Goal: Transaction & Acquisition: Purchase product/service

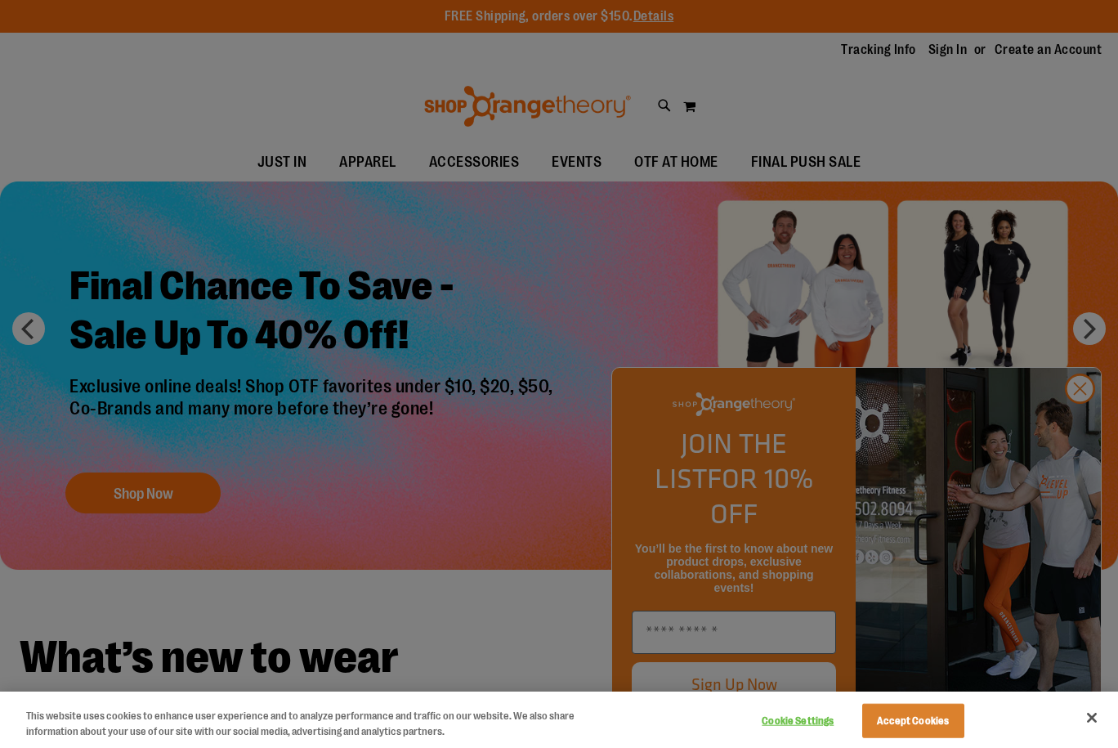
click at [1082, 426] on div at bounding box center [559, 374] width 1118 height 748
click at [919, 715] on button "Accept Cookies" at bounding box center [913, 721] width 102 height 34
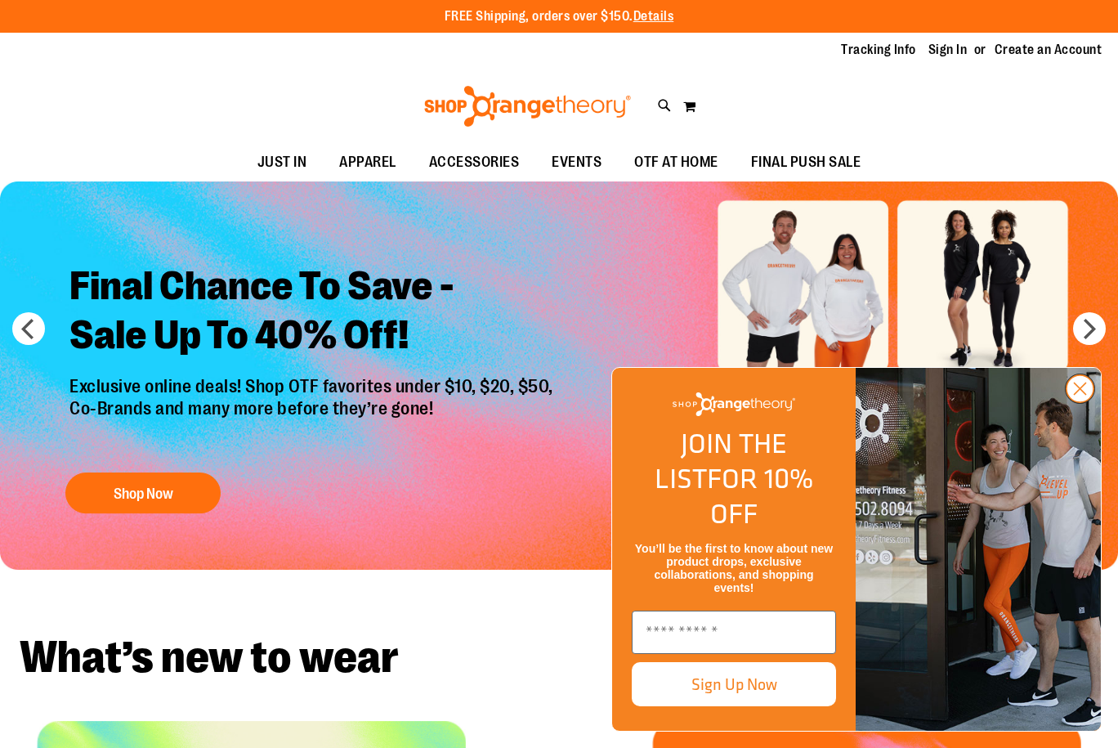
click at [1079, 402] on circle "Close dialog" at bounding box center [1080, 388] width 27 height 27
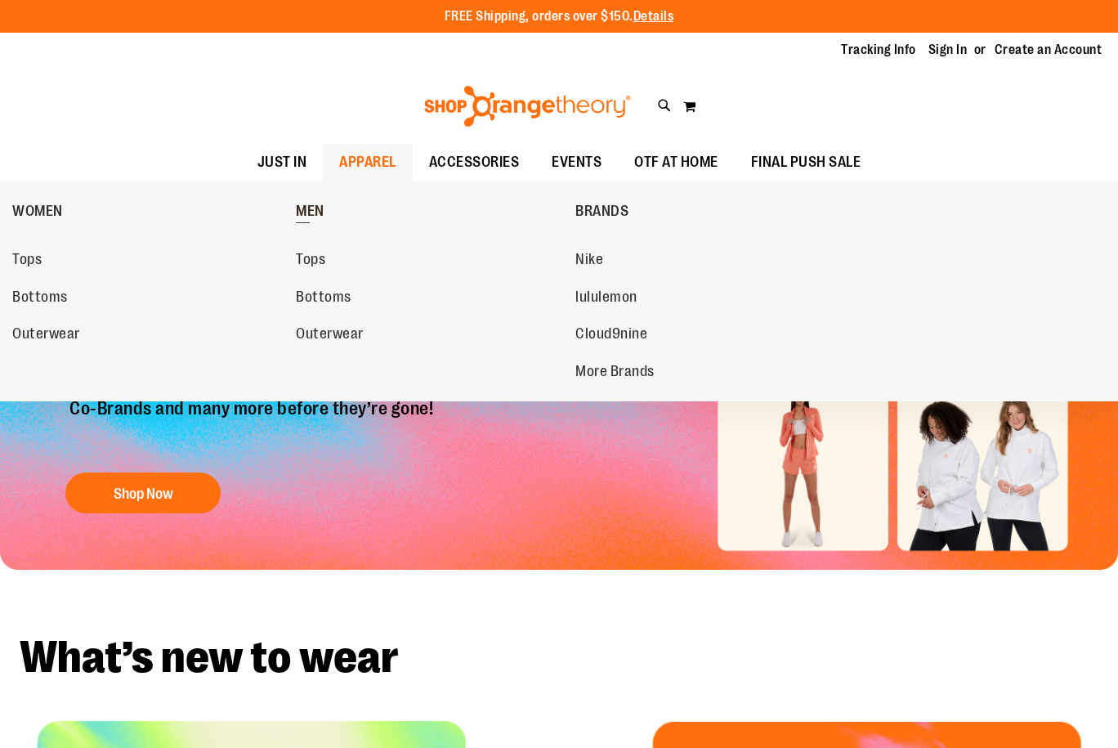
click at [315, 208] on span "MEN" at bounding box center [310, 213] width 29 height 20
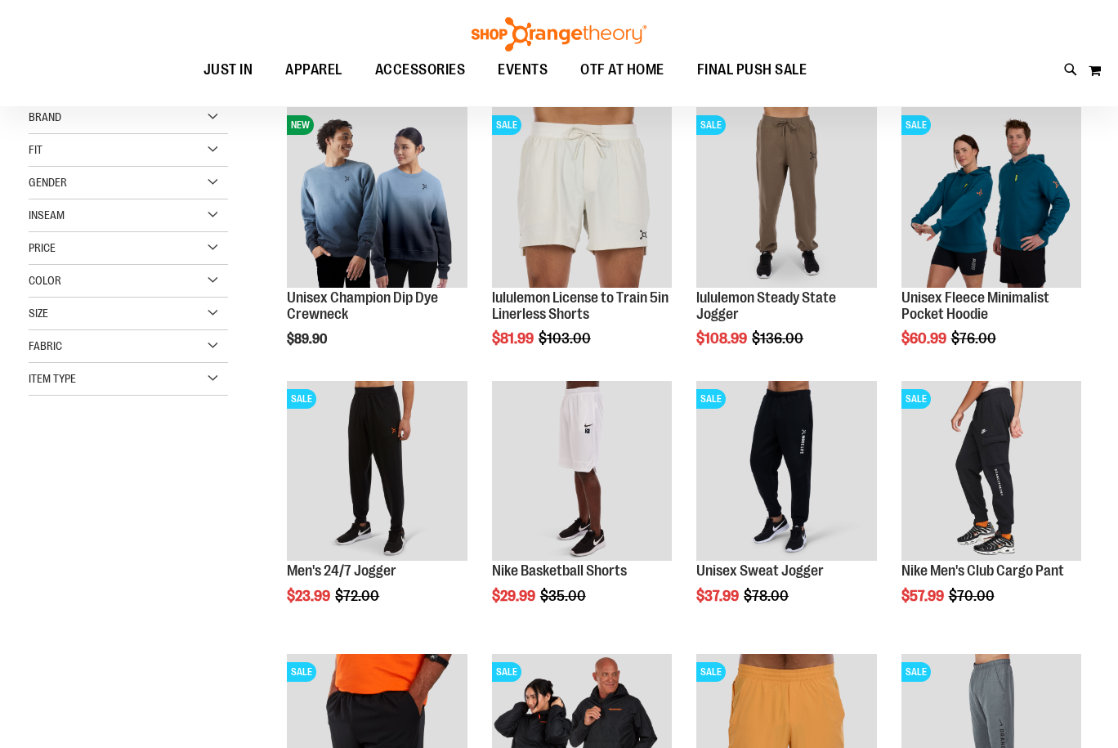
scroll to position [244, 0]
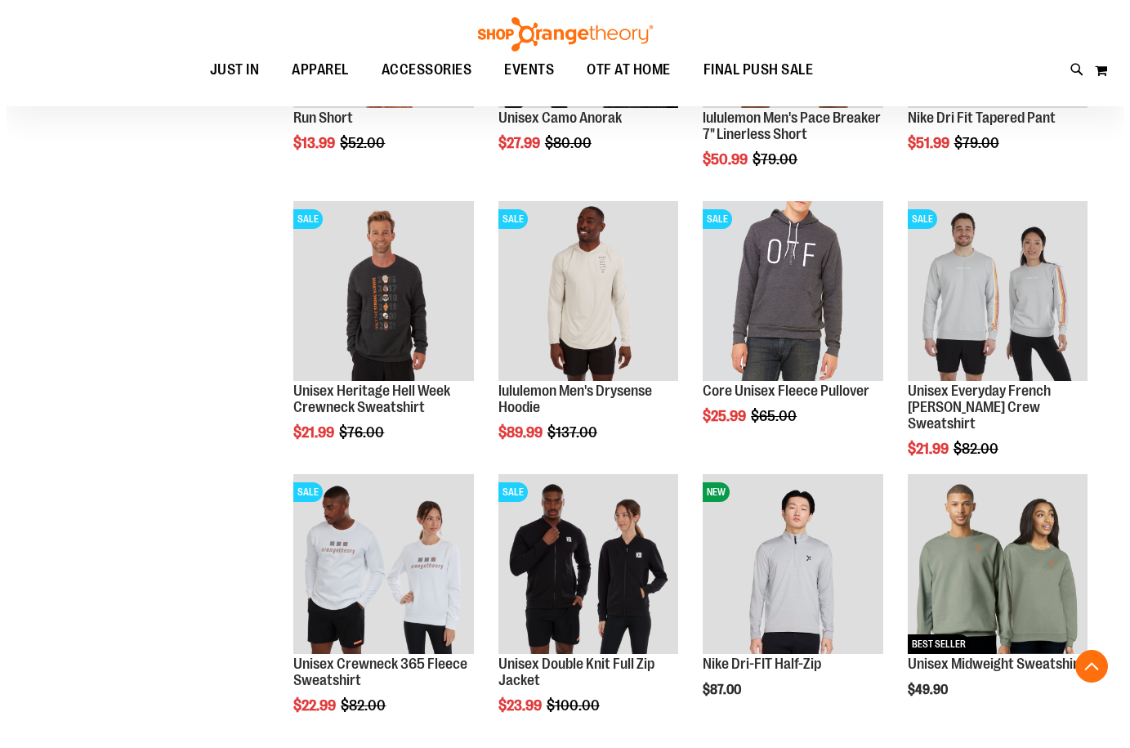
scroll to position [980, 0]
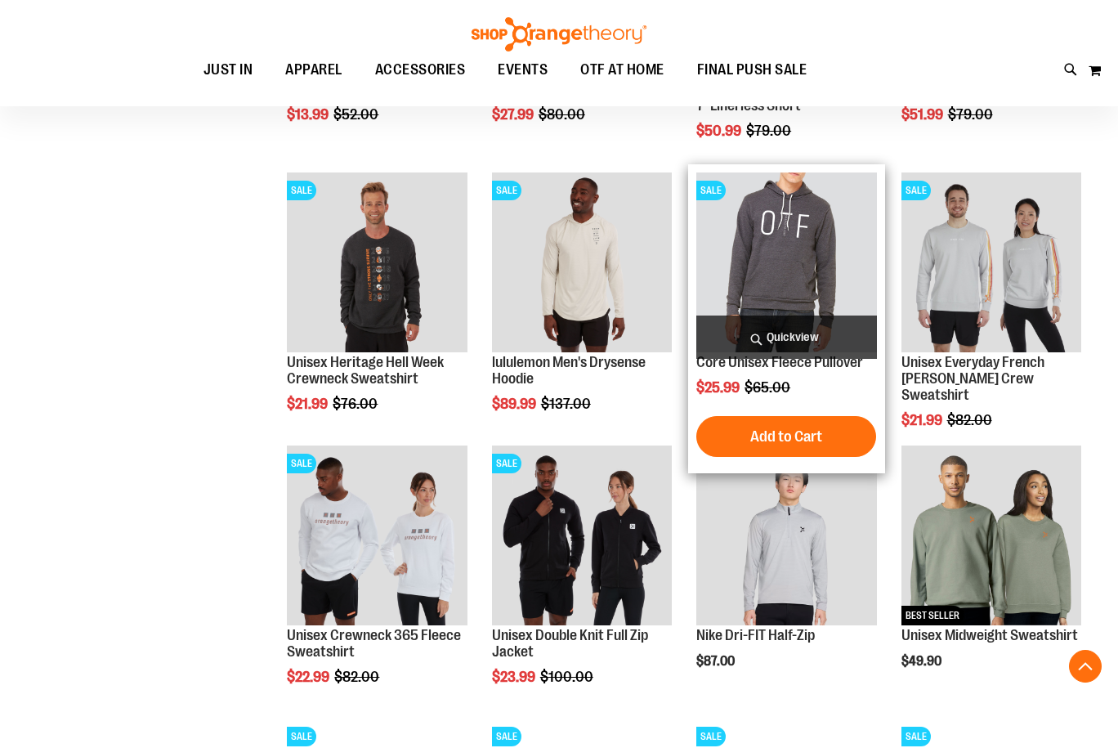
click at [784, 336] on span "Quickview" at bounding box center [786, 337] width 180 height 43
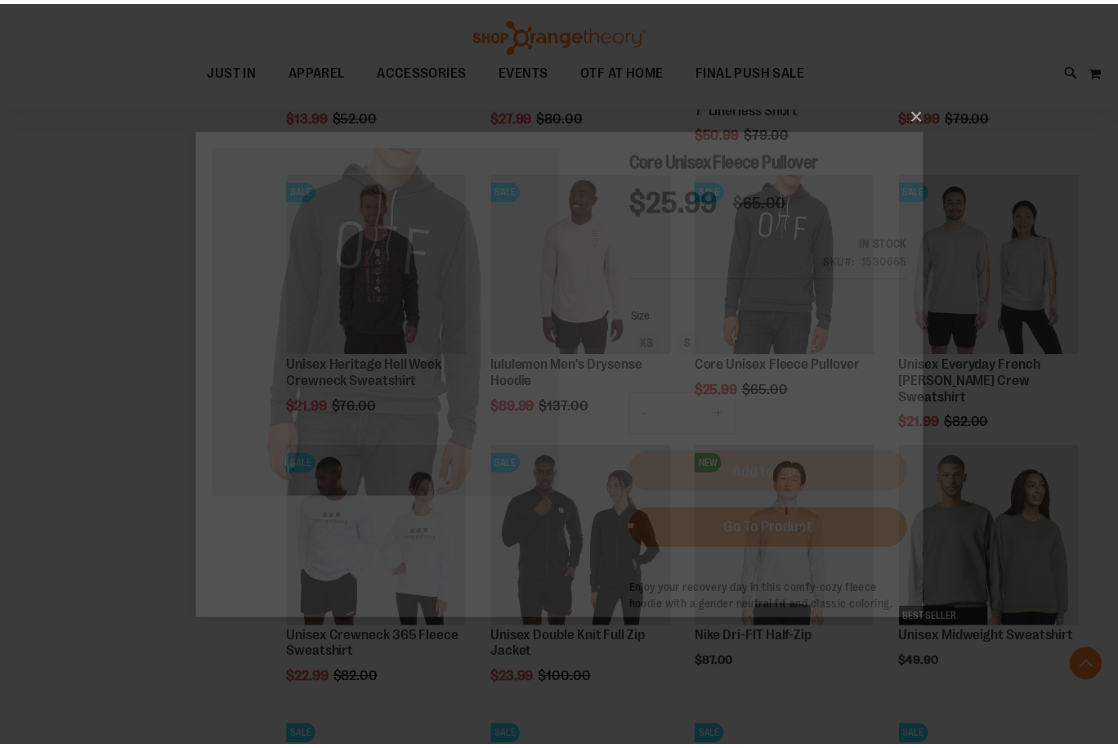
scroll to position [0, 0]
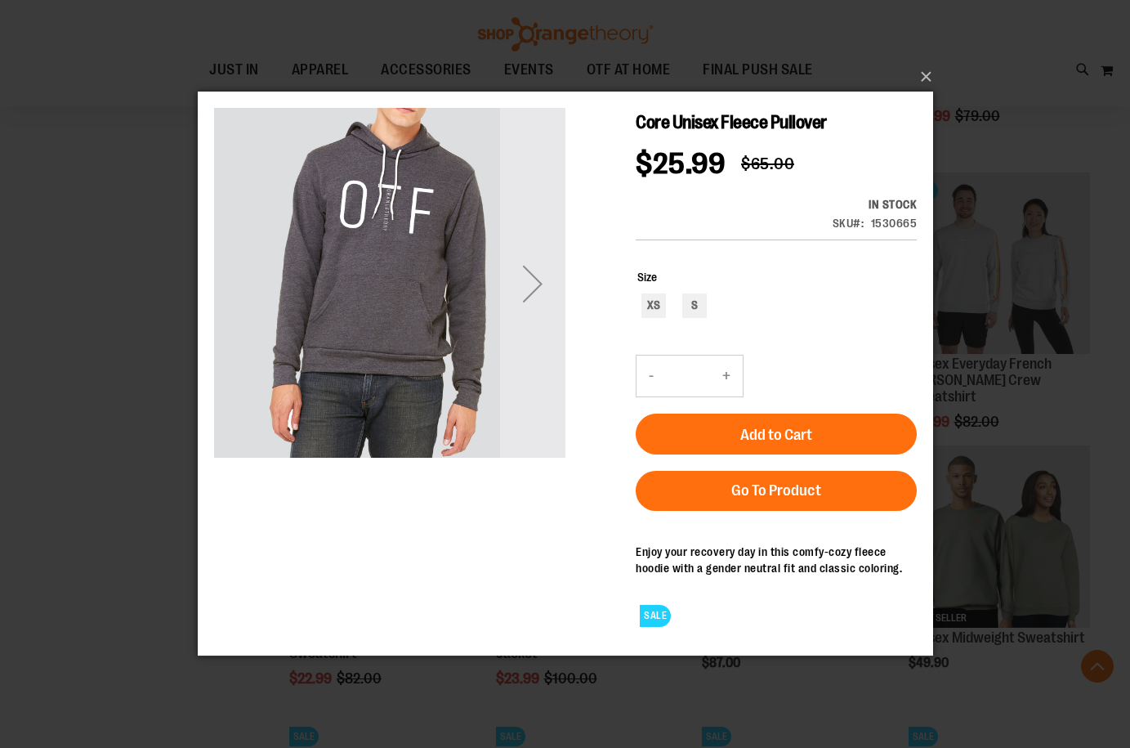
click at [517, 286] on div "Next" at bounding box center [531, 283] width 65 height 65
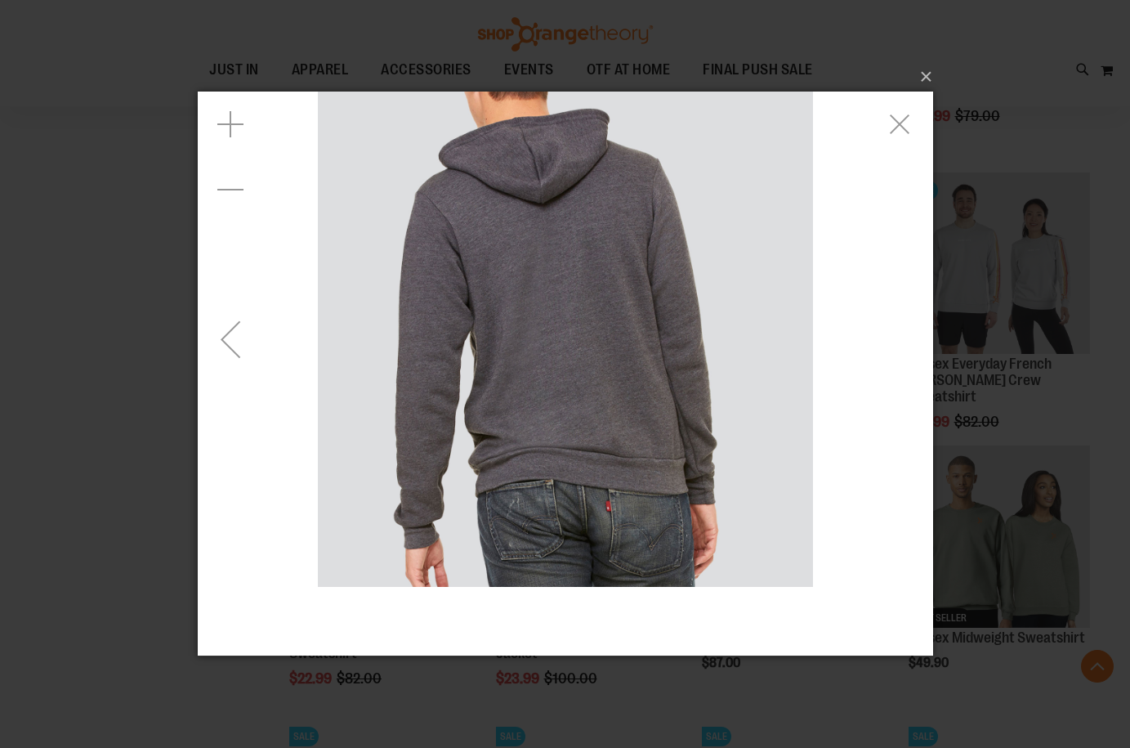
click at [222, 328] on div "Previous" at bounding box center [229, 339] width 65 height 65
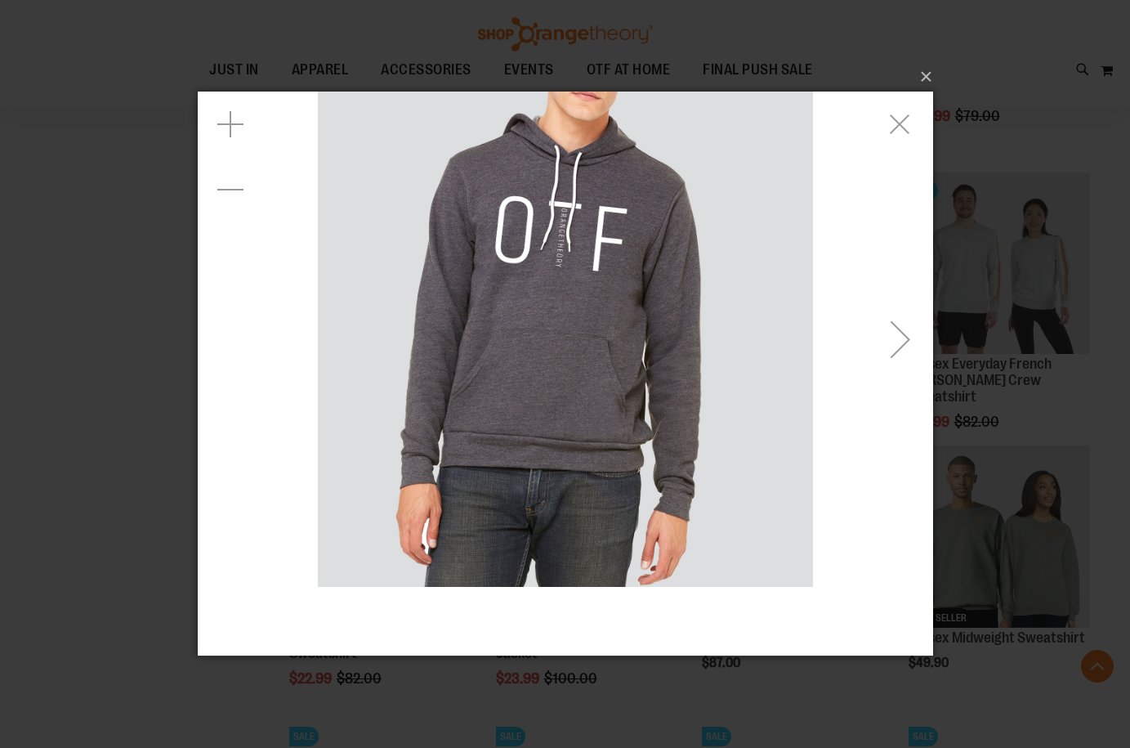
click at [226, 332] on div "carousel" at bounding box center [565, 339] width 736 height 495
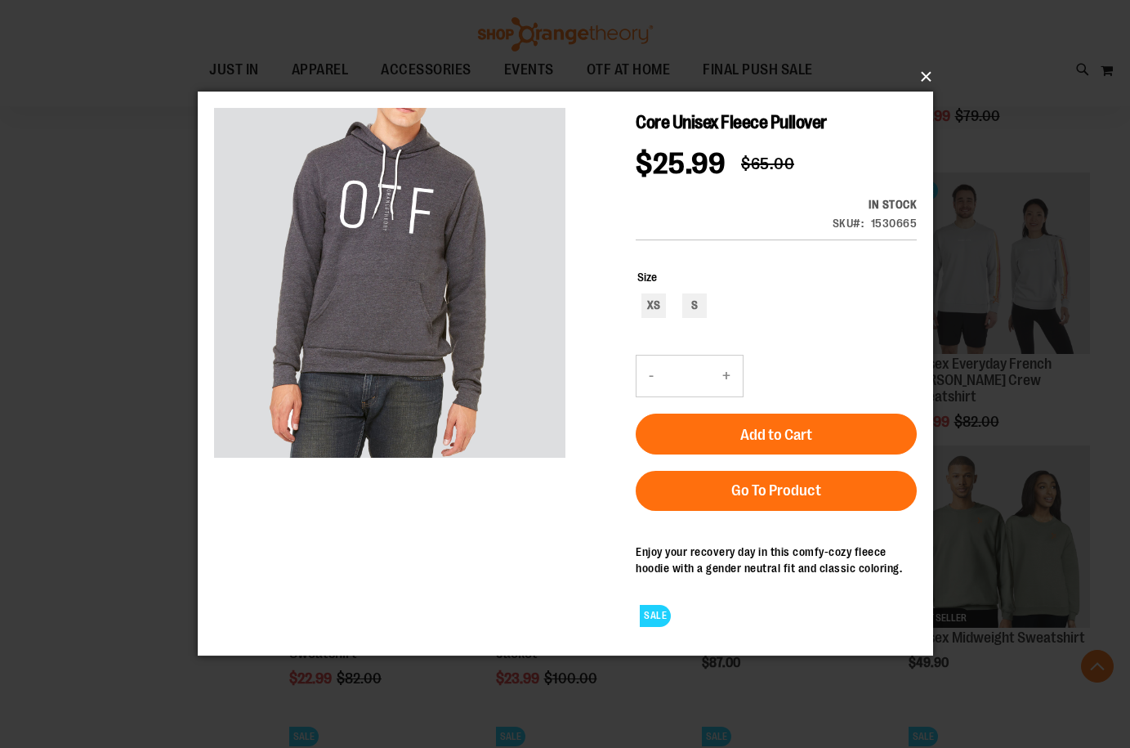
click at [929, 74] on button "×" at bounding box center [571, 77] width 736 height 36
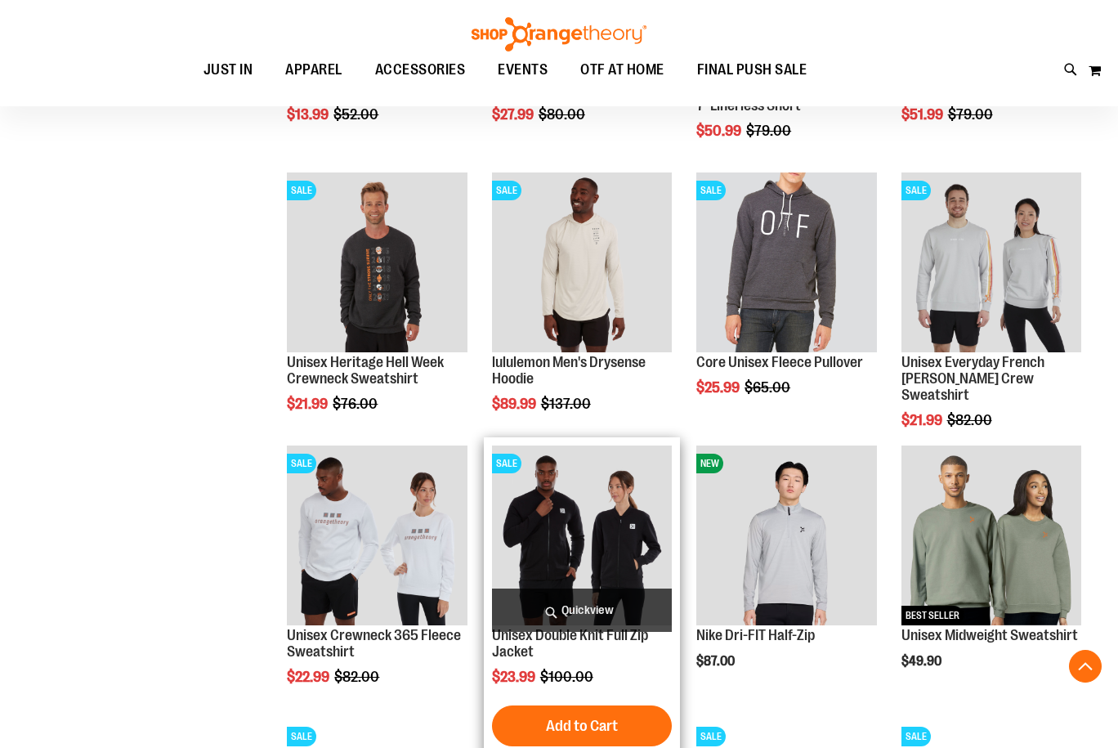
click at [626, 541] on img "product" at bounding box center [582, 535] width 180 height 180
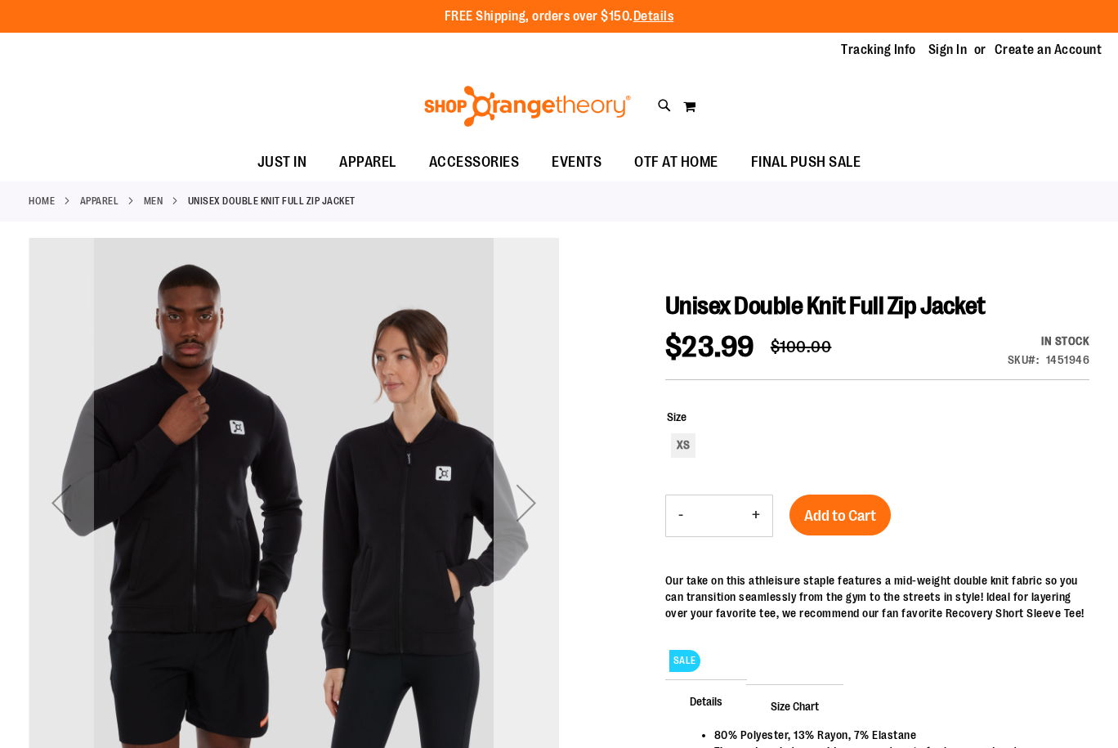
click at [520, 505] on div "Next" at bounding box center [526, 502] width 65 height 65
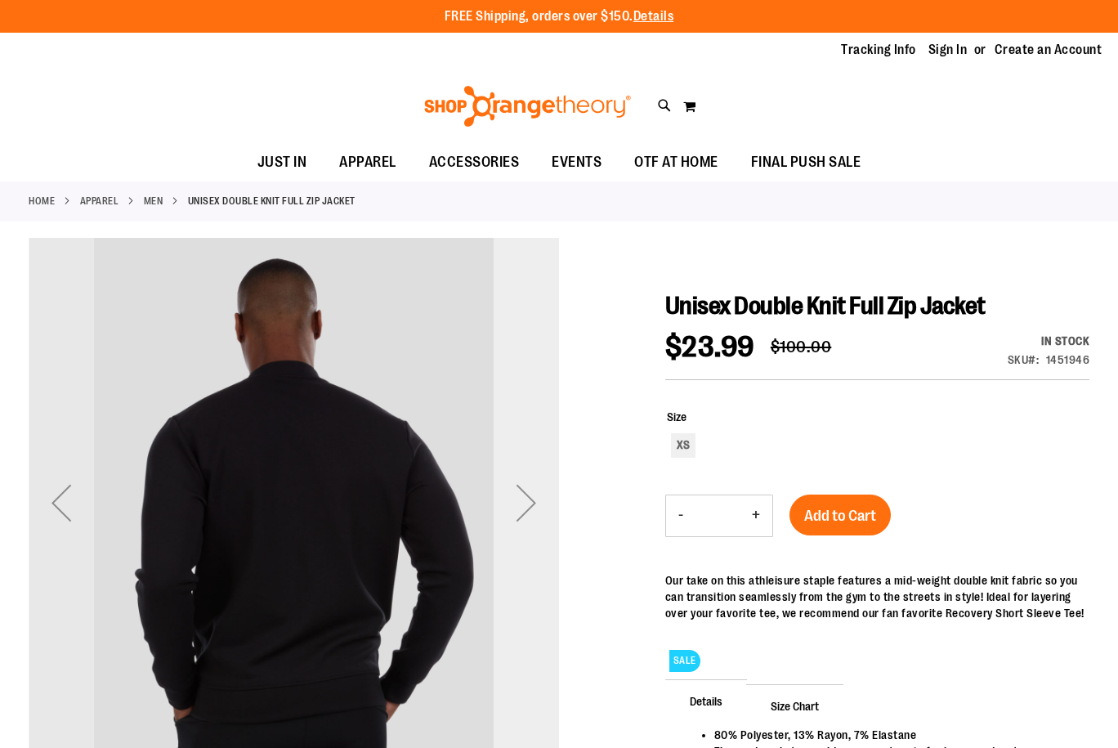
click at [520, 505] on div "Next" at bounding box center [526, 502] width 65 height 65
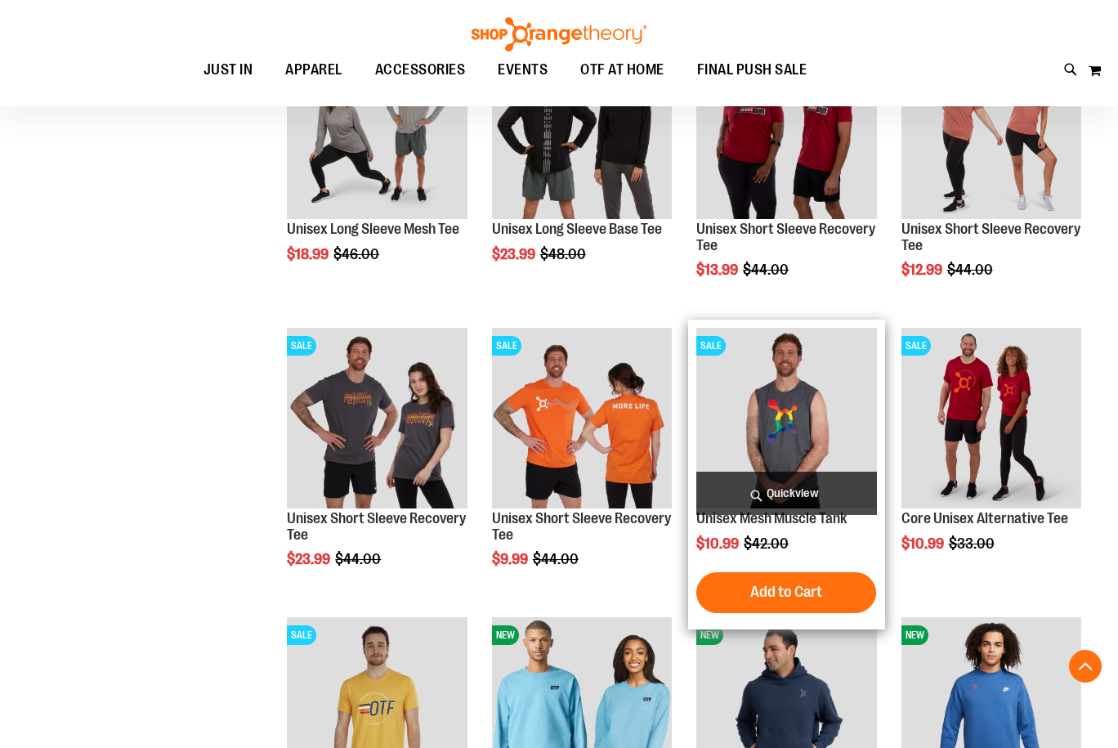
scroll to position [928, 0]
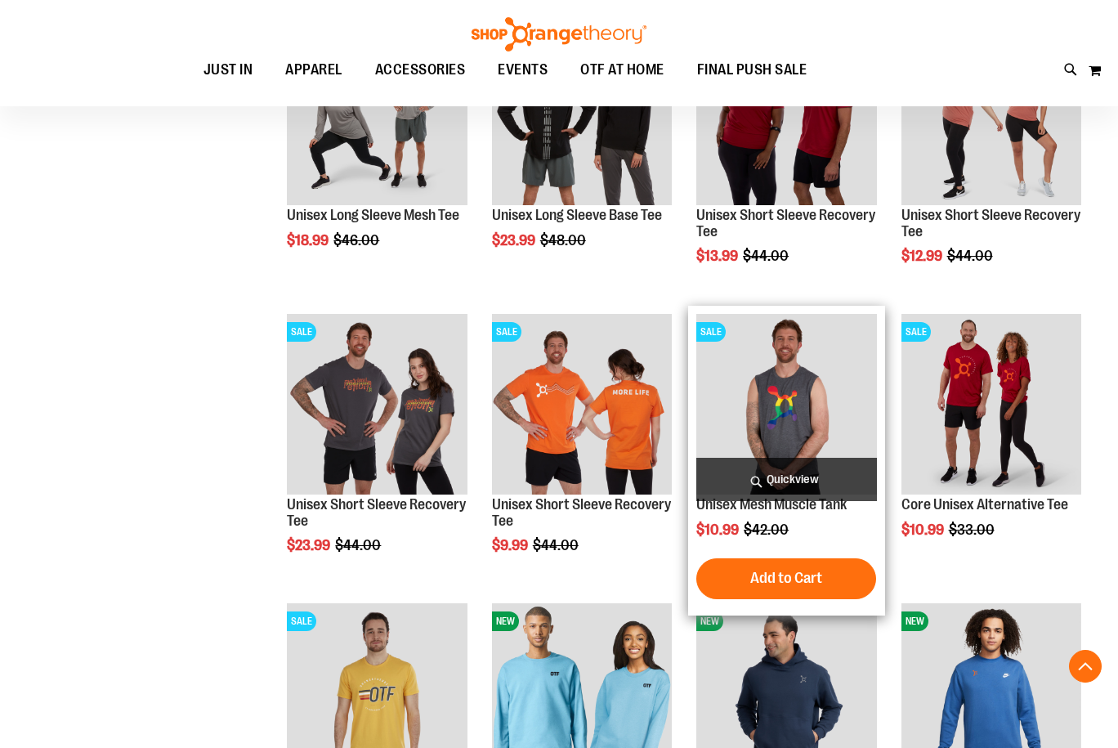
click at [821, 423] on img "product" at bounding box center [786, 404] width 180 height 180
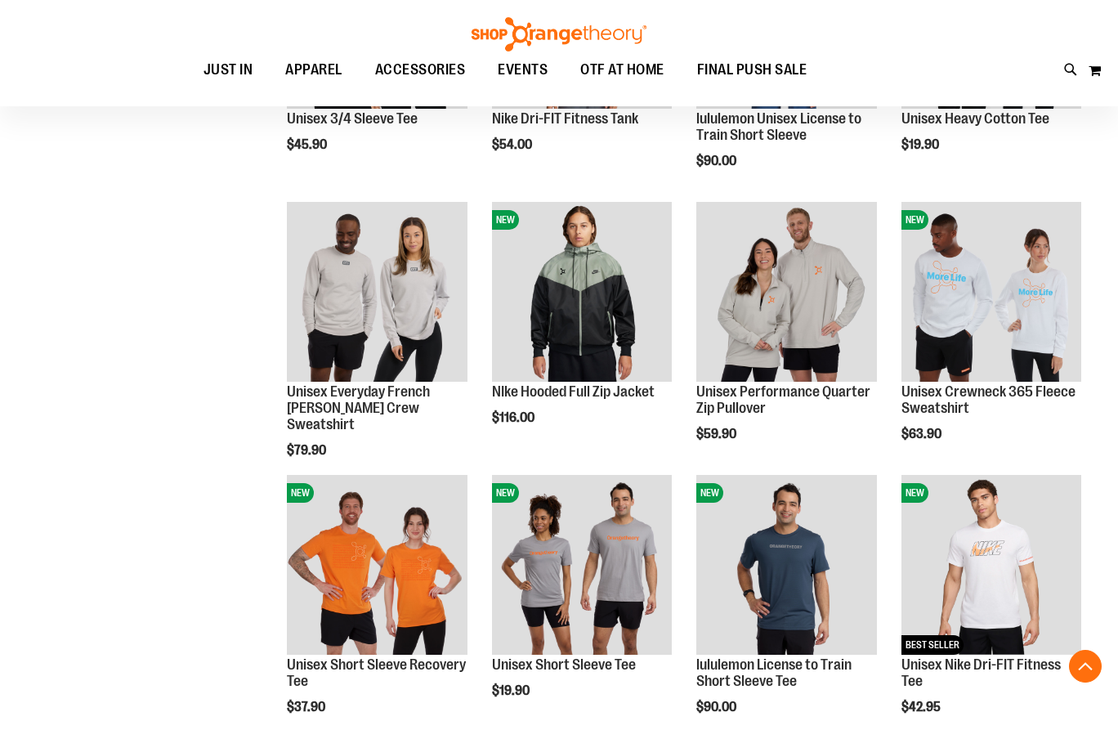
scroll to position [866, 0]
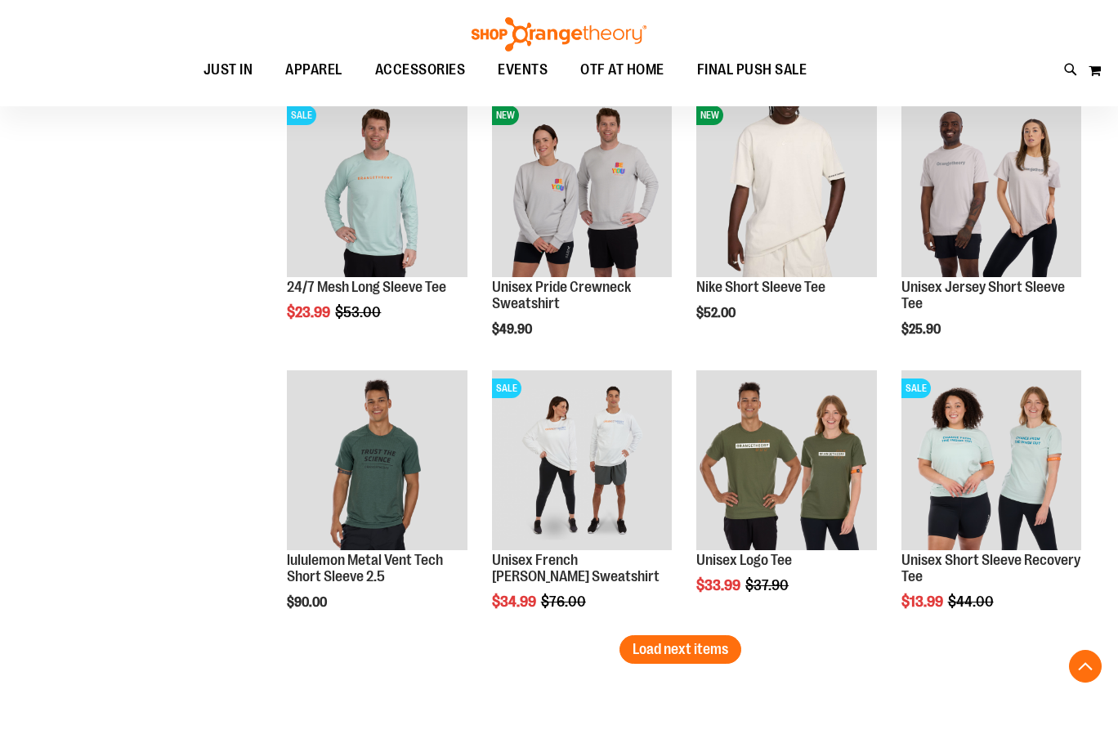
scroll to position [2010, 0]
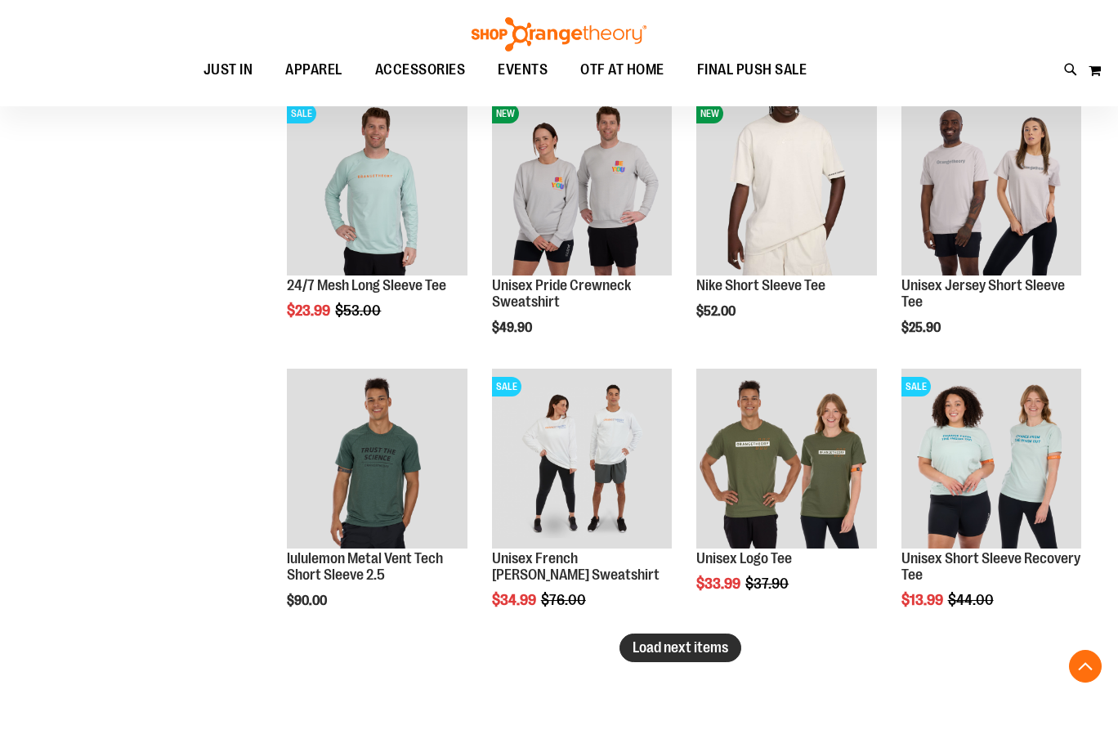
click at [684, 647] on span "Load next items" at bounding box center [681, 647] width 96 height 16
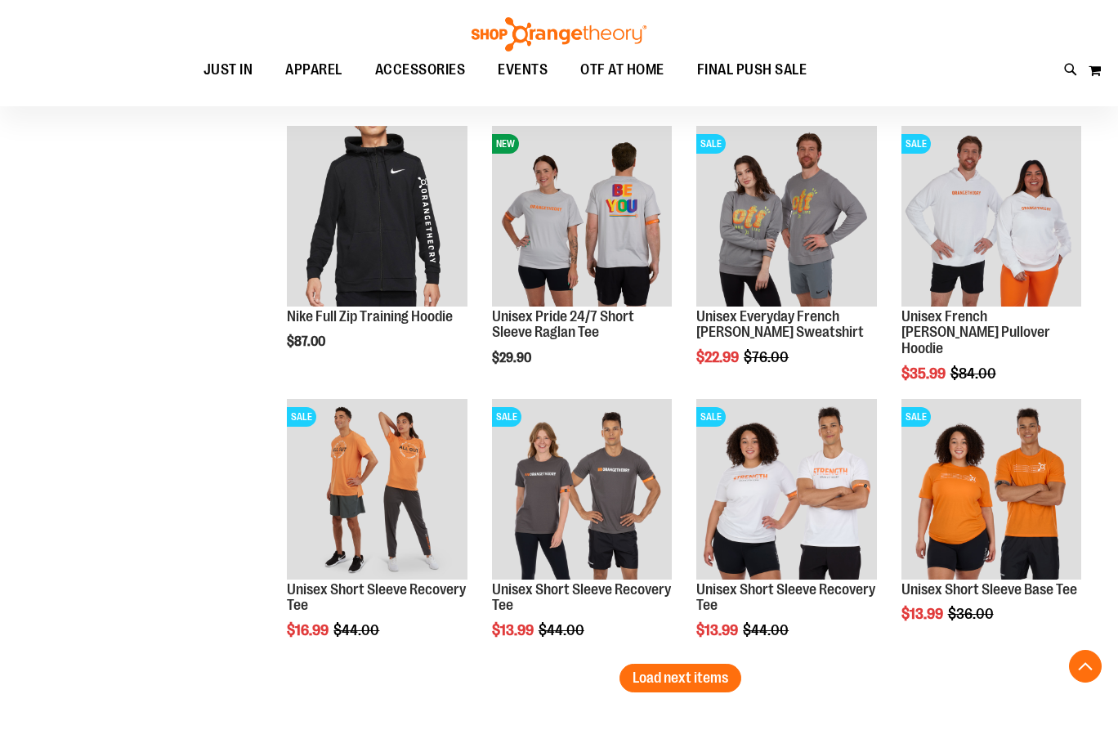
scroll to position [2827, 0]
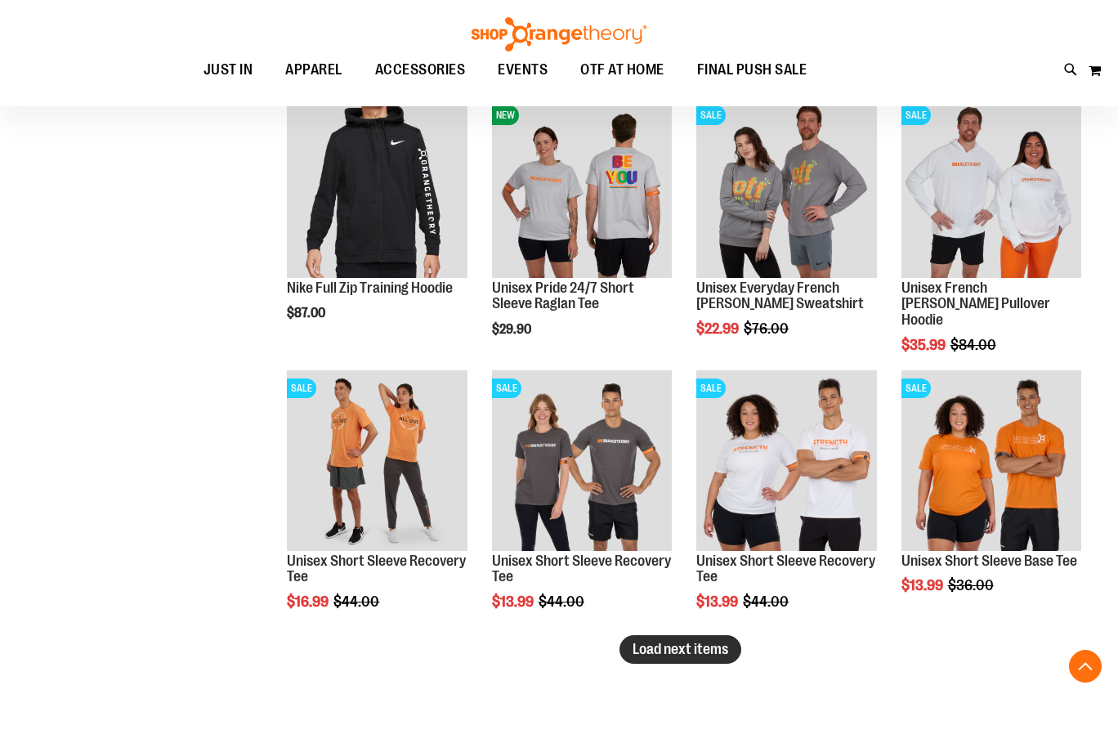
click at [708, 648] on span "Load next items" at bounding box center [681, 649] width 96 height 16
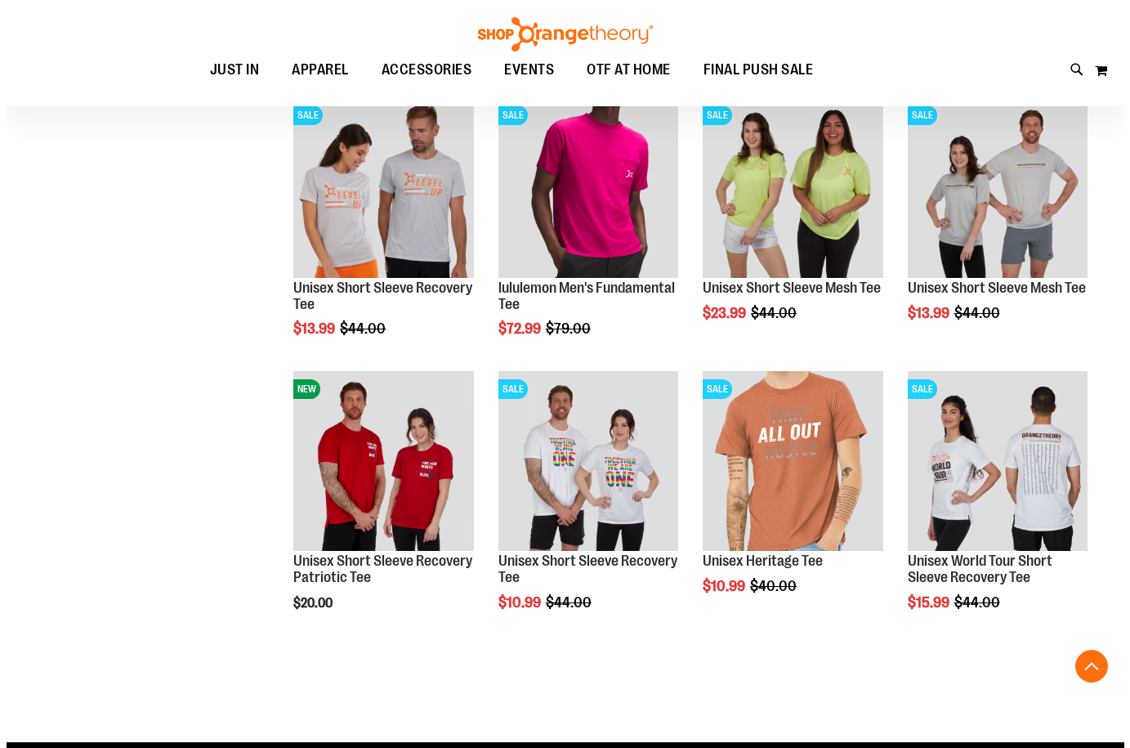
scroll to position [3400, 0]
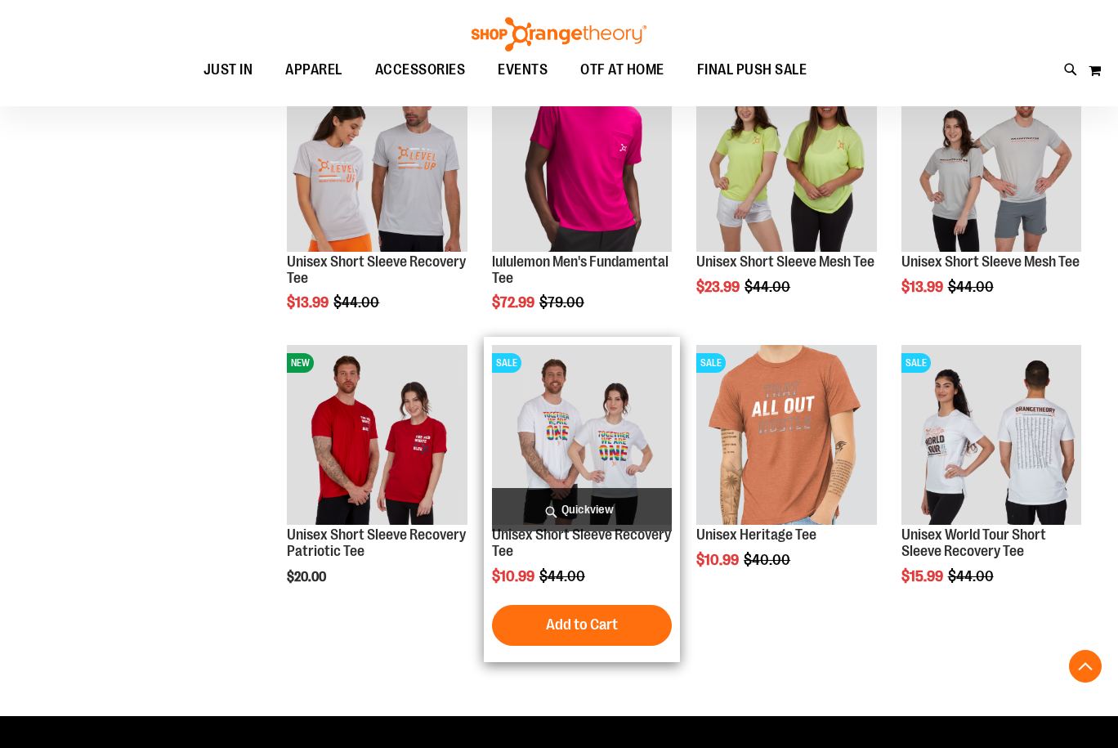
click at [589, 499] on span "Quickview" at bounding box center [582, 509] width 180 height 43
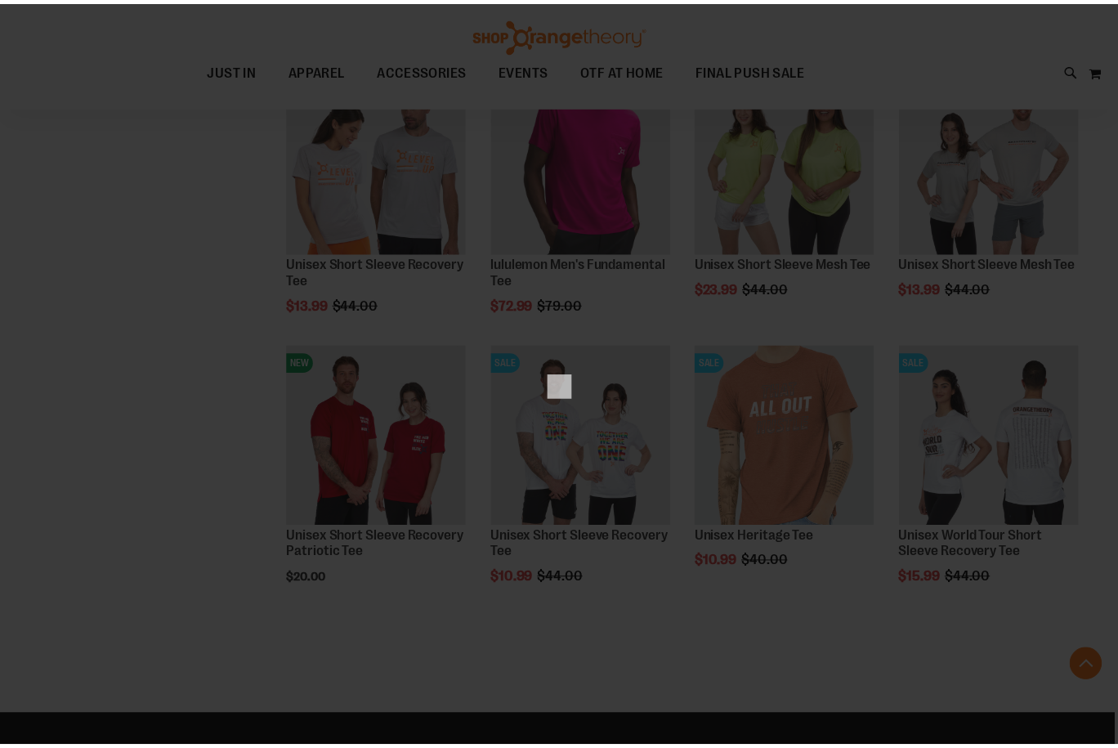
scroll to position [0, 0]
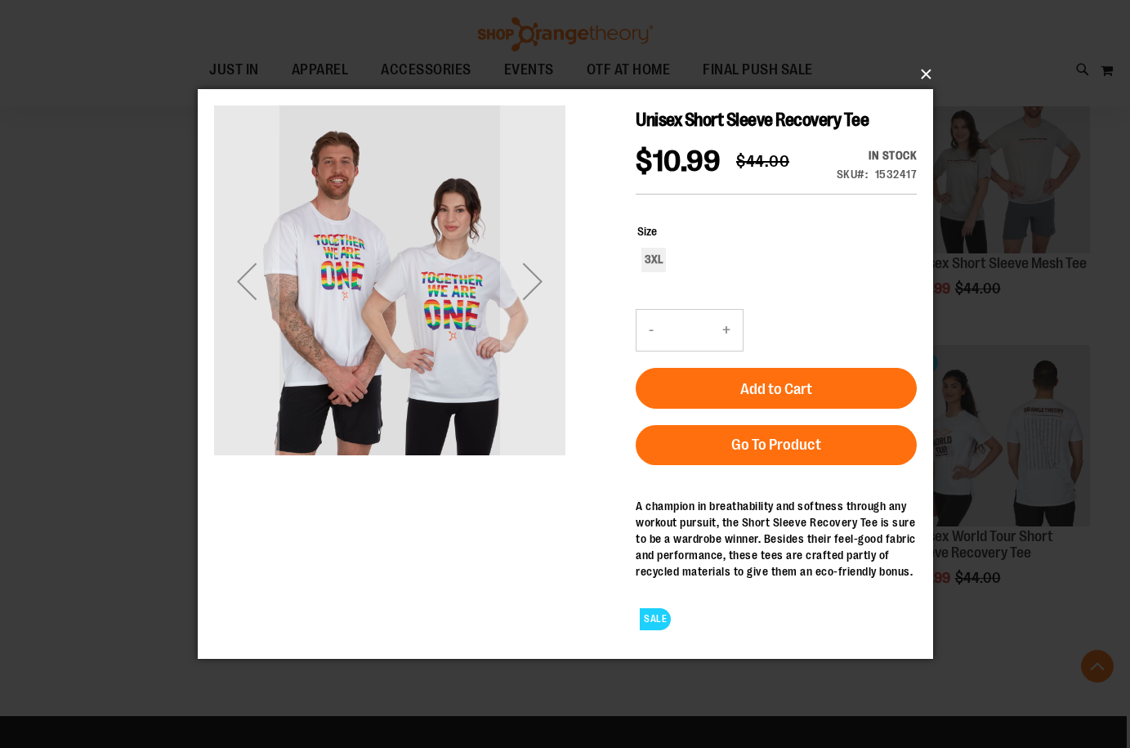
click at [921, 69] on button "×" at bounding box center [571, 74] width 736 height 36
